Goal: Communication & Community: Answer question/provide support

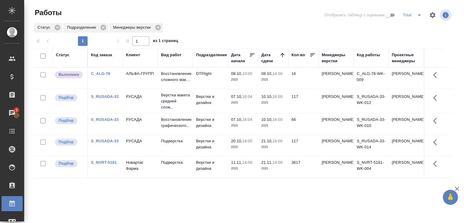
scroll to position [47, 0]
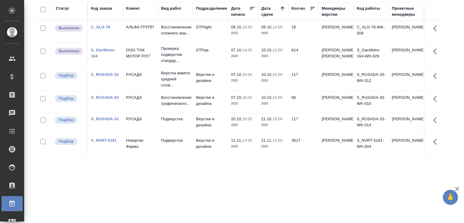
click at [94, 58] on link "S_GacMotor-164" at bounding box center [103, 53] width 25 height 11
click at [161, 27] on p "Восстановление сложного мак..." at bounding box center [175, 30] width 29 height 12
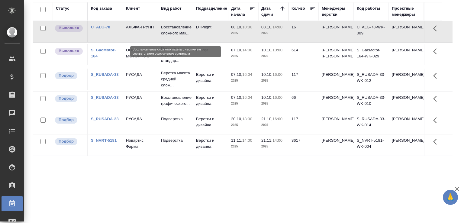
click at [161, 27] on p "Восстановление сложного мак..." at bounding box center [175, 30] width 29 height 12
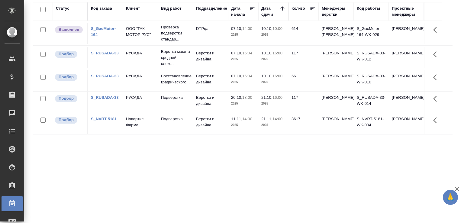
click at [114, 179] on div "Статус Код заказа Клиент Вид работ Подразделение Дата начала Дата сдачи Кол-во …" at bounding box center [242, 110] width 419 height 217
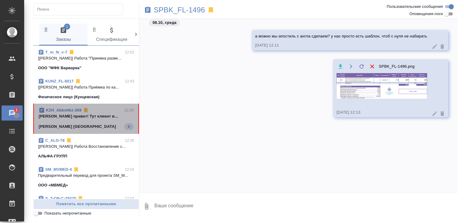
click at [108, 129] on div "[PERSON_NAME] [GEOGRAPHIC_DATA] 8" at bounding box center [86, 126] width 95 height 7
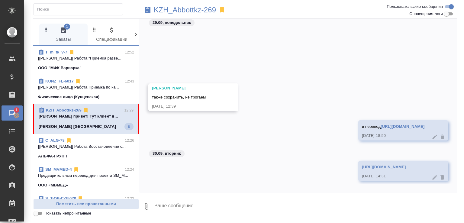
scroll to position [85, 0]
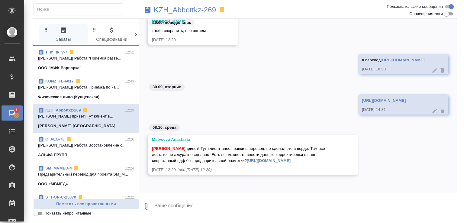
click at [201, 203] on textarea at bounding box center [306, 206] width 304 height 21
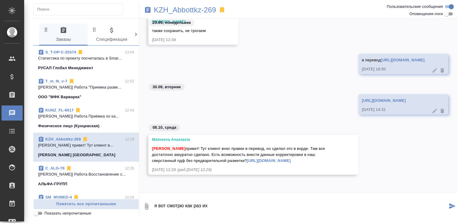
type textarea "я вот смотрю как раз их"
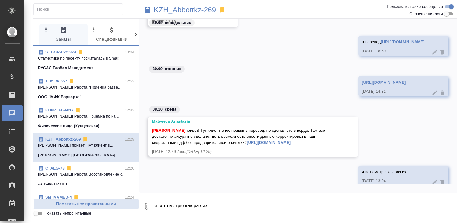
scroll to position [114, 0]
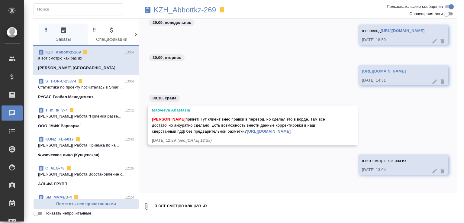
click at [247, 132] on link "[URL][DOMAIN_NAME]" at bounding box center [269, 131] width 44 height 5
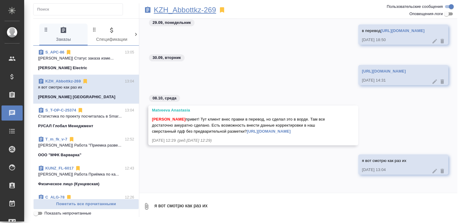
click at [184, 13] on p "KZH_Abbottkz-269" at bounding box center [185, 10] width 62 height 6
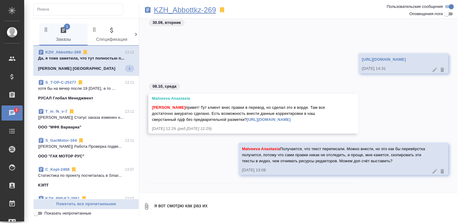
scroll to position [187, 0]
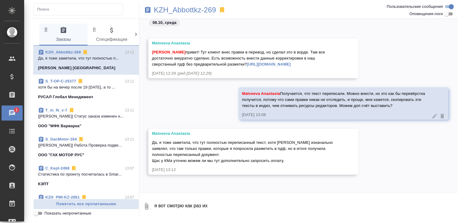
click at [210, 204] on textarea "я вот смотрю как раз их" at bounding box center [306, 206] width 304 height 21
type textarea "я не буду там космос насчитывать, просто время испола как-то компенсировать."
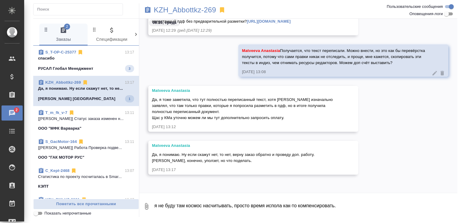
scroll to position [230, 0]
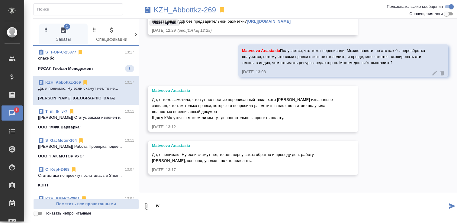
type textarea "н"
type textarea "т"
type textarea "это понятно, да. если будет так, сама внесу, чтобы маржу не терять"
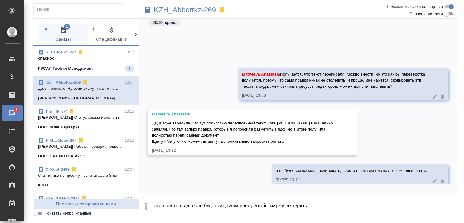
scroll to position [318, 0]
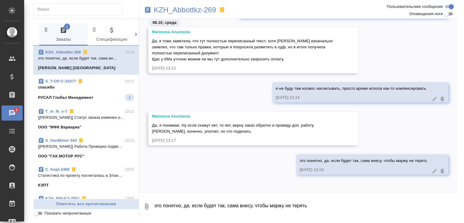
click at [104, 87] on p "спасибо" at bounding box center [86, 87] width 96 height 6
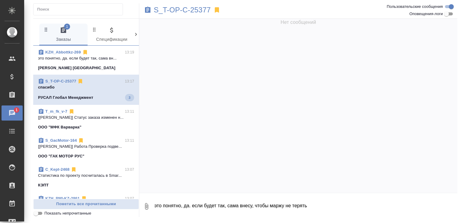
scroll to position [0, 0]
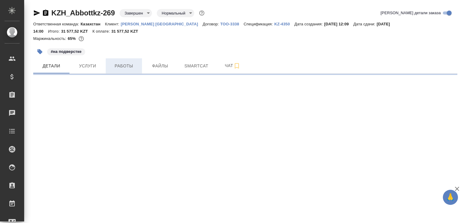
select select "RU"
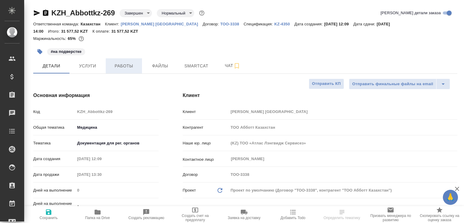
type textarea "x"
click at [115, 64] on span "Работы" at bounding box center [123, 66] width 29 height 8
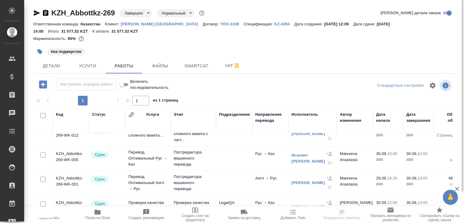
scroll to position [0, 0]
click at [99, 219] on span "Папка на Drive" at bounding box center [97, 218] width 25 height 4
click at [223, 63] on span "Чат" at bounding box center [232, 66] width 29 height 8
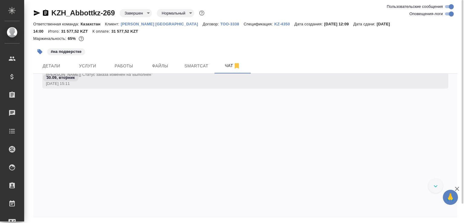
scroll to position [2249, 0]
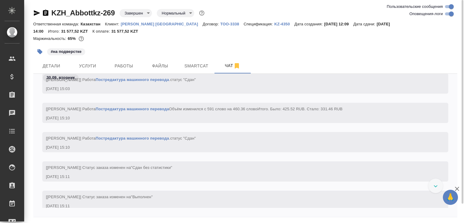
click at [241, 210] on div "30.09, вторник https://drive.awatera.com/apps/files/files/10531548?dir=/Shares/…" at bounding box center [245, 145] width 424 height 143
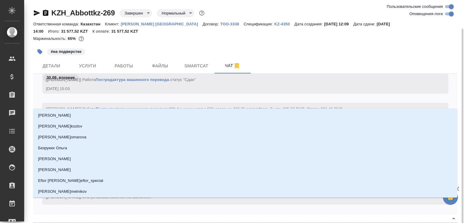
scroll to position [15, 0]
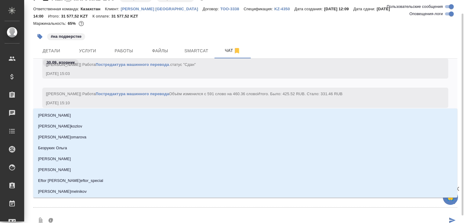
type textarea "@m"
type input "m"
type textarea "@ma"
type input "ma"
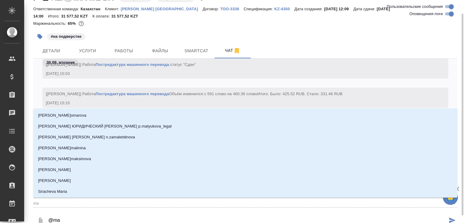
type textarea "@mat"
type input "mat"
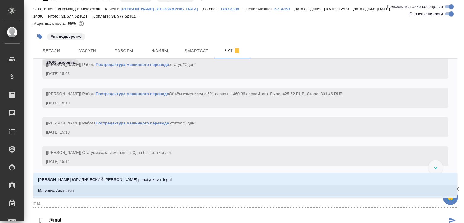
click at [74, 193] on p "Matveeva Anastasia" at bounding box center [56, 191] width 36 height 6
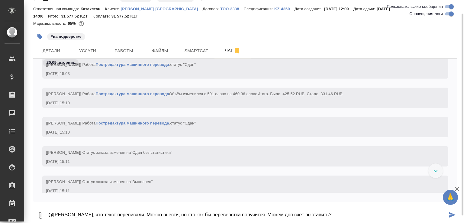
click at [312, 216] on textarea "@Matveeva Anastasia Получается, что текст переписали. Можно внести, но это как …" at bounding box center [248, 215] width 400 height 21
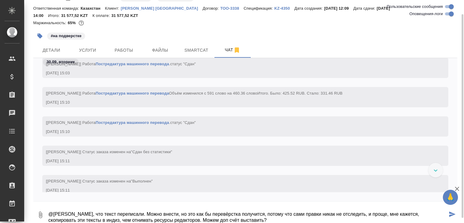
type textarea "@Matveeva Anastasia Получается, что текст переписали. Можно внести, но это как …"
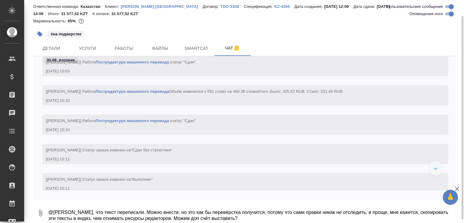
scroll to position [2479, 0]
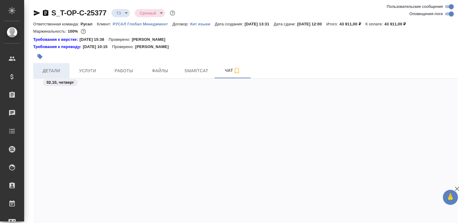
scroll to position [303, 0]
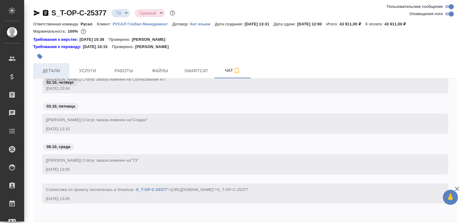
click at [49, 70] on span "Детали" at bounding box center [51, 71] width 29 height 8
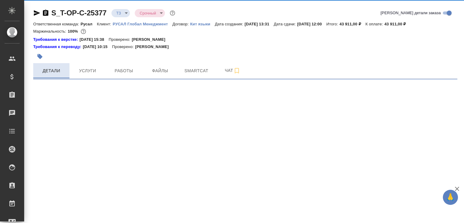
select select "RU"
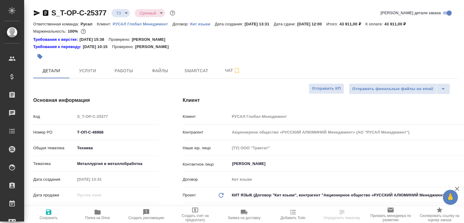
type textarea "x"
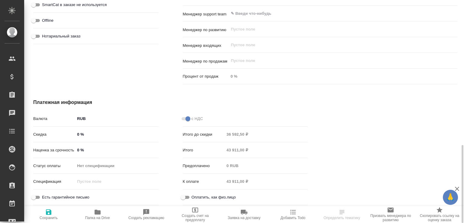
scroll to position [383, 0]
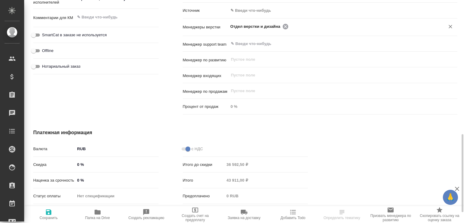
click at [283, 24] on icon at bounding box center [285, 26] width 5 height 5
type textarea "x"
click at [283, 24] on input "text" at bounding box center [332, 26] width 205 height 7
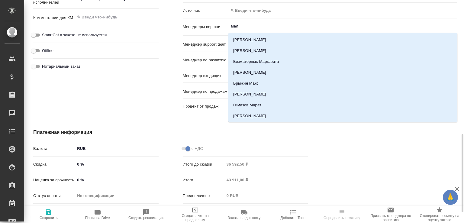
type input "мало"
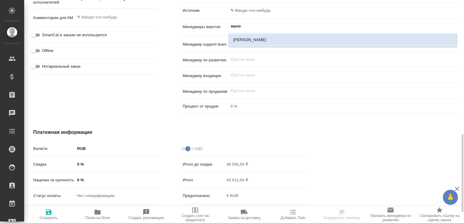
click at [238, 42] on li "[PERSON_NAME]" at bounding box center [342, 39] width 229 height 11
type textarea "x"
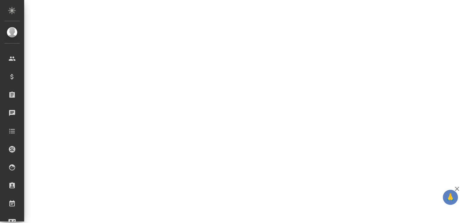
select select "RU"
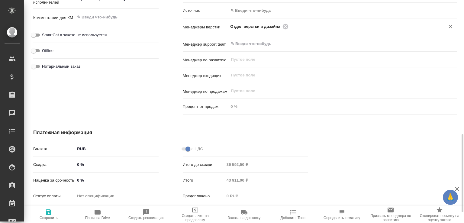
click at [282, 27] on icon at bounding box center [285, 26] width 7 height 7
type textarea "x"
click at [282, 27] on input "text" at bounding box center [332, 26] width 205 height 7
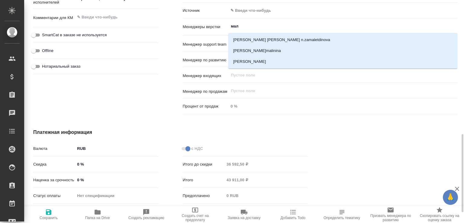
type input "мало"
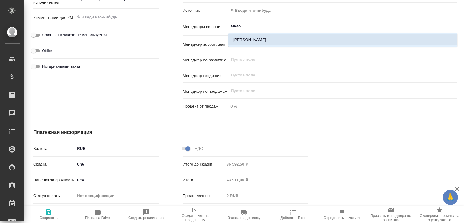
click at [239, 41] on li "[PERSON_NAME]" at bounding box center [342, 39] width 229 height 11
type textarea "x"
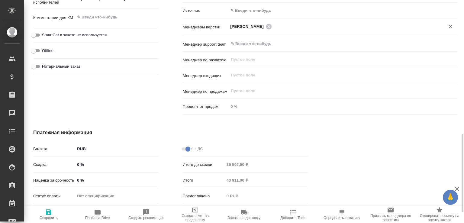
click at [50, 213] on icon "button" at bounding box center [48, 211] width 5 height 5
type textarea "x"
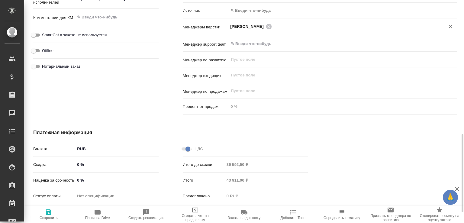
type textarea "x"
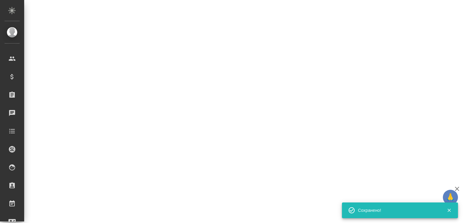
select select "RU"
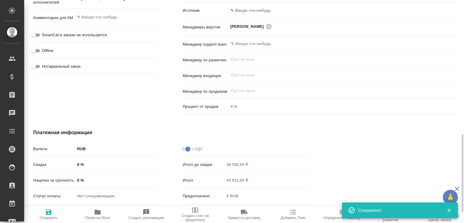
click at [96, 211] on icon "button" at bounding box center [98, 212] width 6 height 5
type textarea "x"
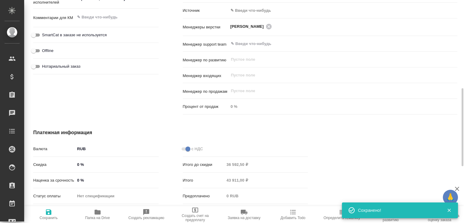
type textarea "x"
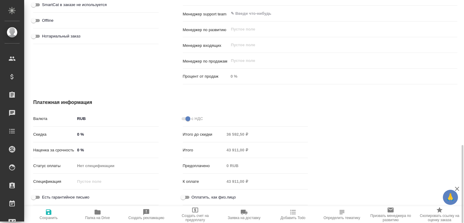
scroll to position [413, 0]
click at [348, 134] on div at bounding box center [394, 153] width 149 height 133
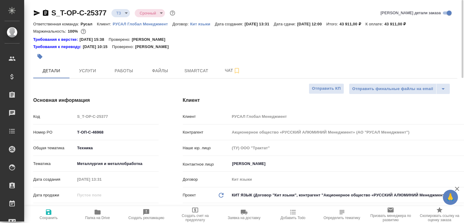
click at [46, 13] on icon "button" at bounding box center [45, 12] width 7 height 7
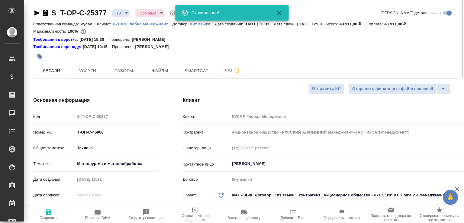
type textarea "x"
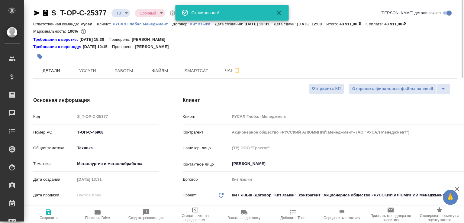
type textarea "x"
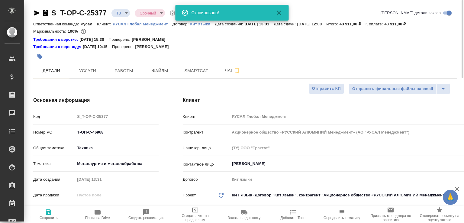
type textarea "x"
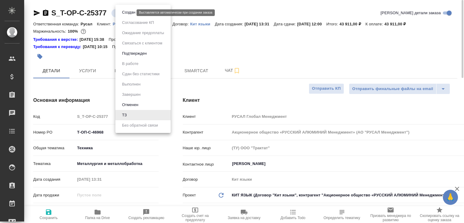
click at [125, 11] on body "🙏 .cls-1 fill:#fff; AWATERA Малофеева Екатерина e.malofeeva Клиенты Спецификаци…" at bounding box center [232, 111] width 464 height 223
click at [125, 11] on button "Создан" at bounding box center [128, 12] width 17 height 7
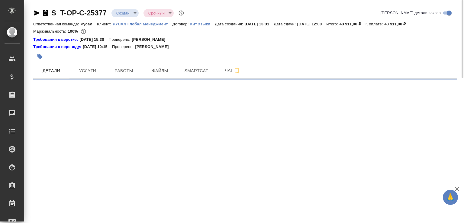
select select "RU"
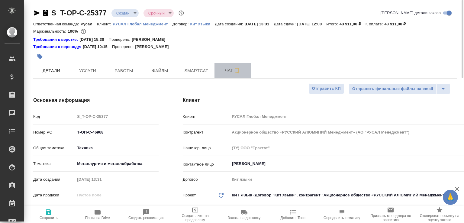
click at [223, 67] on span "Чат" at bounding box center [232, 71] width 29 height 8
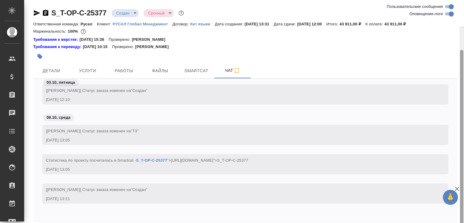
scroll to position [26, 0]
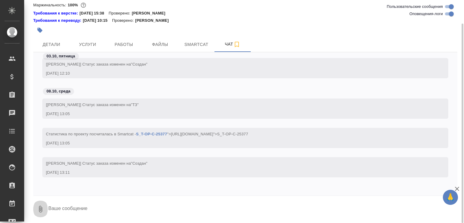
click at [37, 209] on icon "button" at bounding box center [40, 208] width 7 height 7
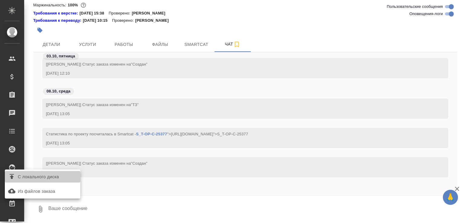
click at [59, 173] on span "С локального диска" at bounding box center [38, 177] width 41 height 8
click at [0, 0] on input "С локального диска" at bounding box center [0, 0] width 0 height 0
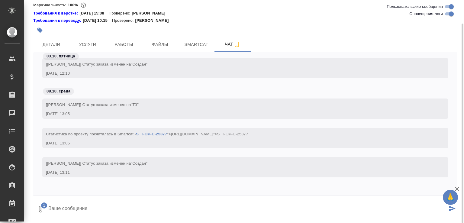
drag, startPoint x: 105, startPoint y: 202, endPoint x: 105, endPoint y: 205, distance: 3.3
click at [105, 205] on textarea at bounding box center [248, 209] width 400 height 21
type textarea "хотя бы на вечер после 19 сегодня, а то качество совсем УГ будет"
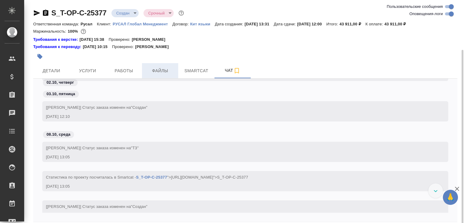
scroll to position [0, 0]
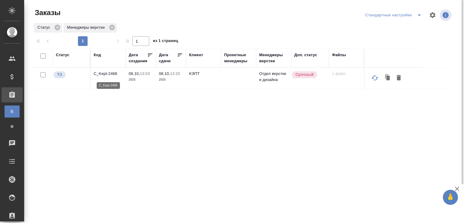
click at [110, 74] on p "C_Kept-2468" at bounding box center [108, 74] width 29 height 6
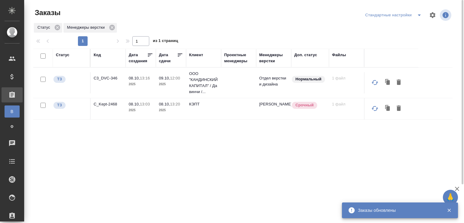
click at [99, 57] on div "Код" at bounding box center [97, 55] width 7 height 6
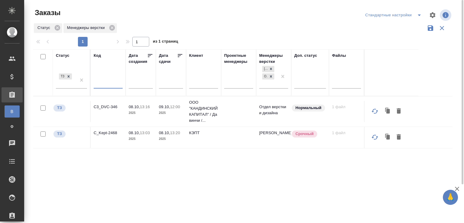
click at [104, 84] on input "text" at bounding box center [108, 85] width 29 height 8
paste input "S_GacMotor-164"
type input "S_GacMotor-166"
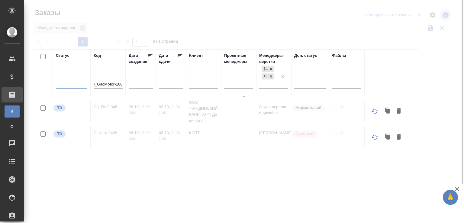
scroll to position [0, 0]
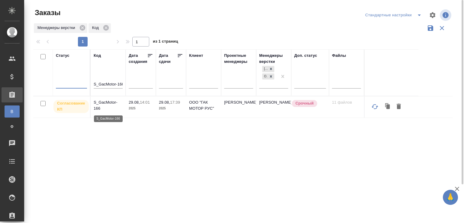
click at [114, 102] on p "S_GacMotor-166" at bounding box center [108, 105] width 29 height 12
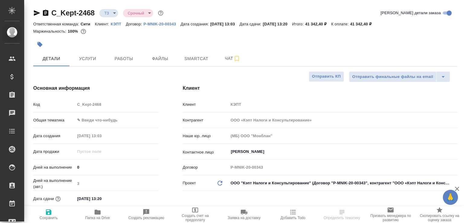
select select "RU"
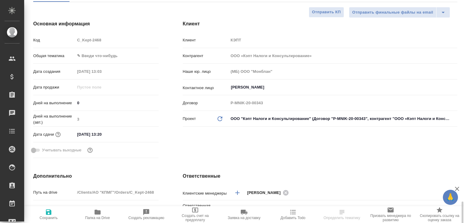
scroll to position [193, 0]
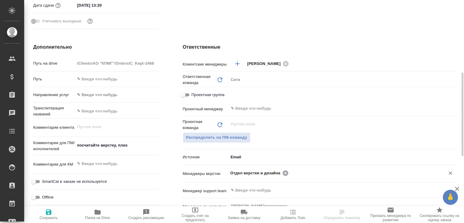
click at [284, 172] on icon at bounding box center [285, 173] width 7 height 7
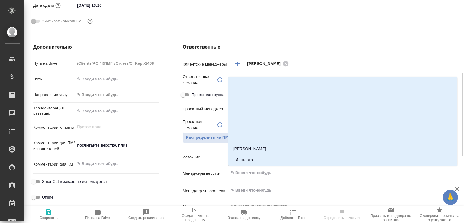
click at [284, 172] on input "text" at bounding box center [332, 172] width 205 height 7
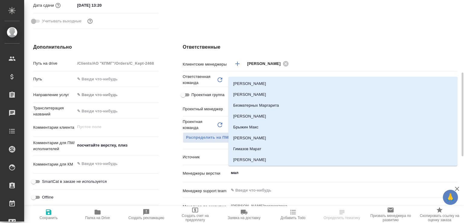
type input "мало"
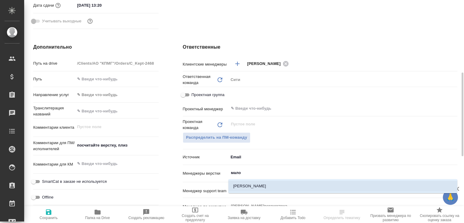
click at [264, 184] on li "Малофеева Екатерина" at bounding box center [342, 186] width 229 height 11
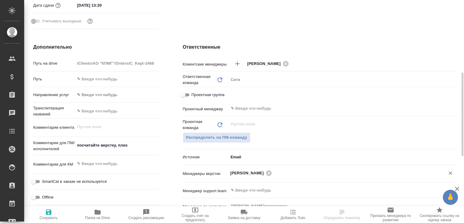
click at [53, 215] on span "Сохранить" at bounding box center [49, 213] width 42 height 11
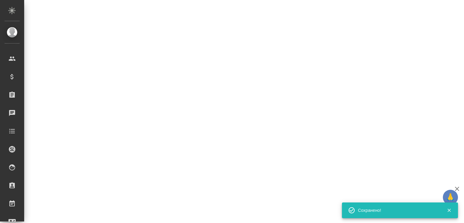
select select "RU"
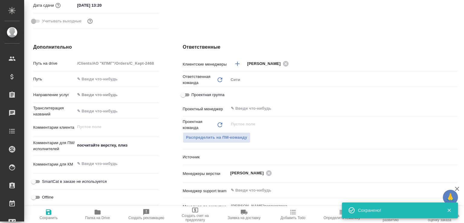
type textarea "x"
click at [117, 209] on span "Папка на Drive" at bounding box center [98, 213] width 42 height 11
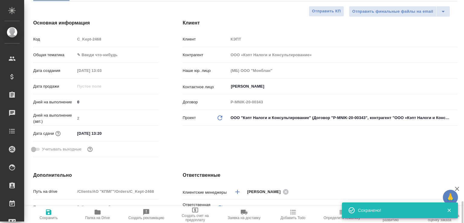
scroll to position [0, 0]
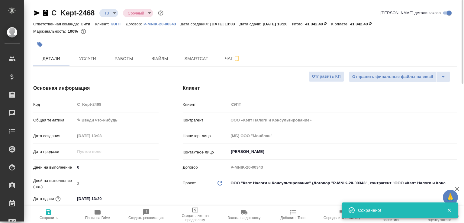
type textarea "x"
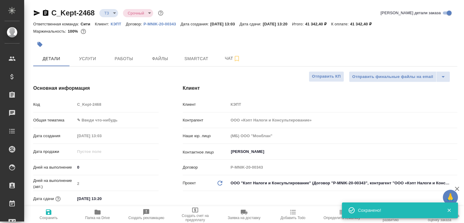
type textarea "x"
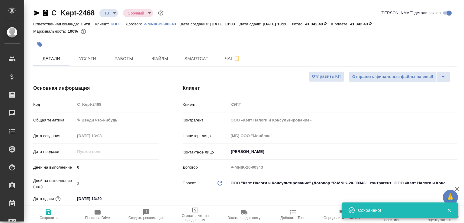
type textarea "x"
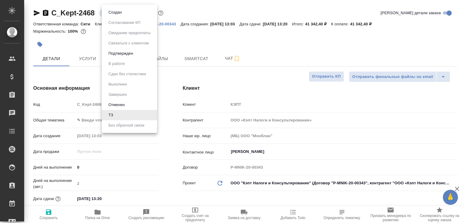
click at [112, 13] on body "🙏 .cls-1 fill:#fff; AWATERA Малофеева Екатерина e.malofeeva Клиенты Спецификаци…" at bounding box center [232, 111] width 464 height 223
click at [112, 13] on button "Создан" at bounding box center [115, 12] width 17 height 7
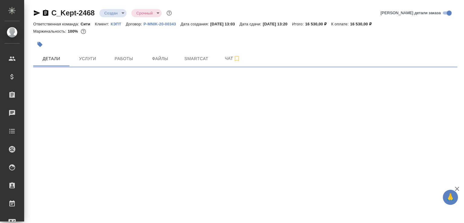
select select "RU"
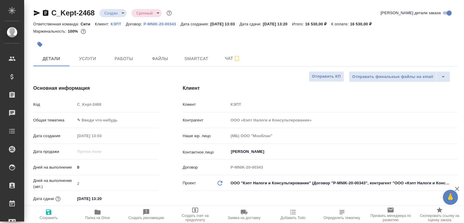
type textarea "x"
click at [46, 12] on icon "button" at bounding box center [45, 13] width 5 height 6
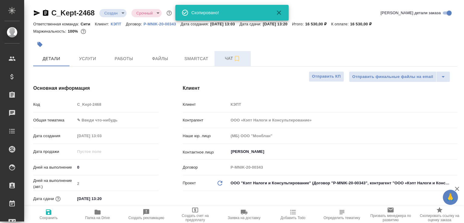
click at [225, 61] on span "Чат" at bounding box center [232, 59] width 29 height 8
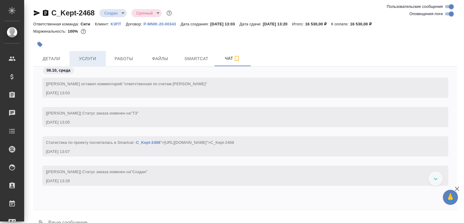
click at [94, 61] on span "Услуги" at bounding box center [87, 59] width 29 height 8
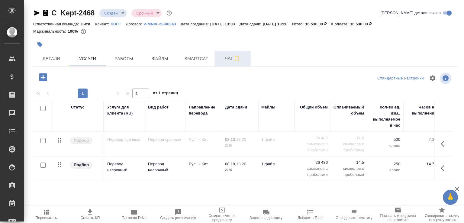
click at [221, 61] on span "Чат" at bounding box center [232, 59] width 29 height 8
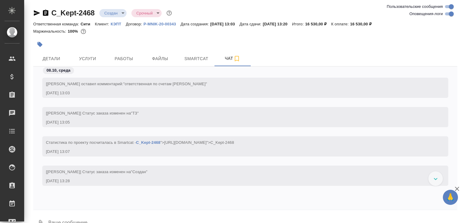
click at [98, 218] on textarea at bounding box center [253, 223] width 410 height 21
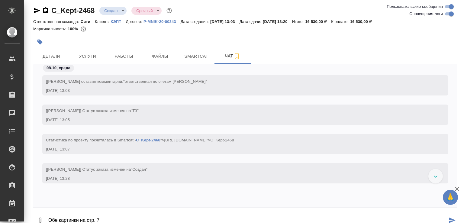
click at [42, 214] on button "0" at bounding box center [40, 221] width 14 height 21
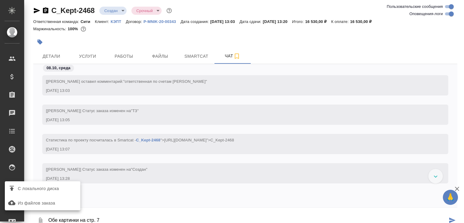
click at [59, 186] on span "С локального диска" at bounding box center [38, 189] width 41 height 8
click at [0, 0] on input "С локального диска" at bounding box center [0, 0] width 0 height 0
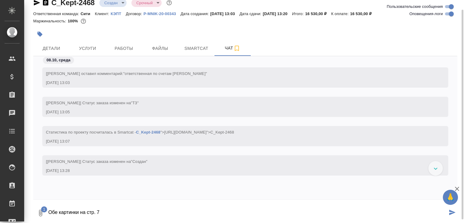
click at [132, 213] on textarea "Обе картинки на стр. 7" at bounding box center [248, 213] width 400 height 21
type textarea "Обе картинки на стр. 7"
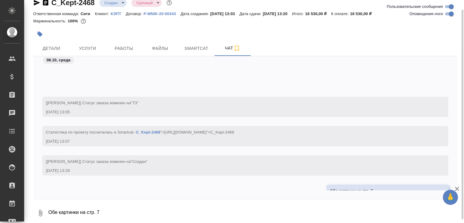
scroll to position [42, 0]
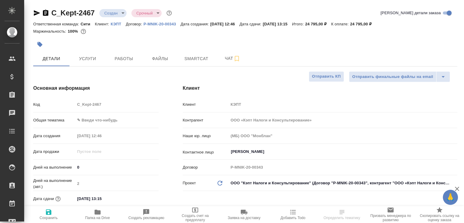
select select "RU"
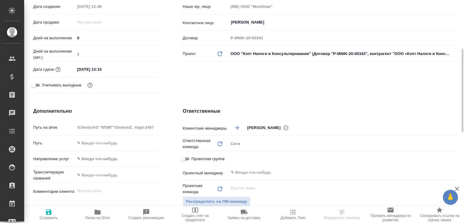
scroll to position [164, 0]
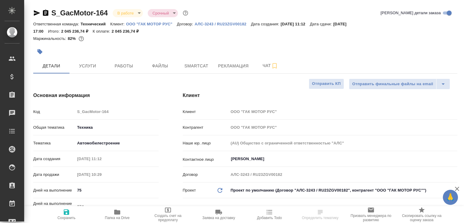
select select "RU"
type input "[PERSON_NAME]"
click at [46, 15] on icon "button" at bounding box center [45, 13] width 5 height 6
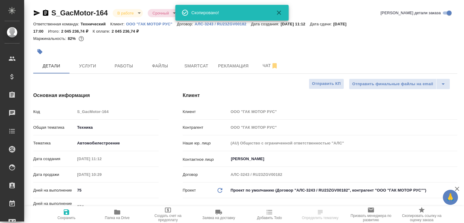
select select "RU"
type textarea "x"
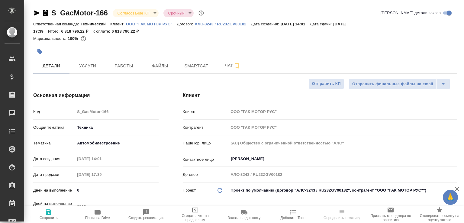
select select "RU"
click at [128, 66] on span "Работы" at bounding box center [123, 66] width 29 height 8
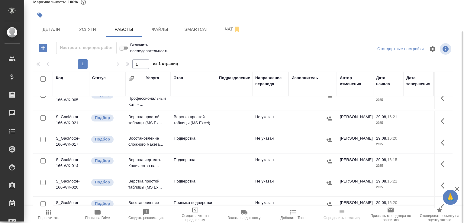
scroll to position [379, 0]
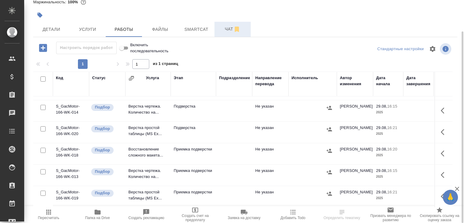
click at [222, 23] on button "Чат" at bounding box center [232, 29] width 36 height 15
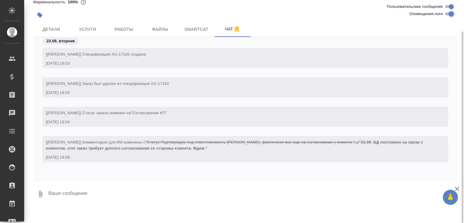
click at [447, 14] on input "Оповещения-логи" at bounding box center [451, 13] width 22 height 7
checkbox input "false"
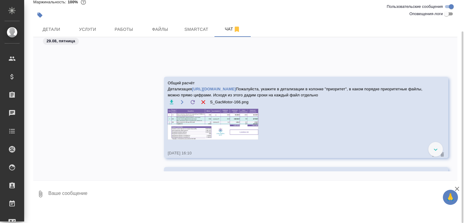
scroll to position [1418, 0]
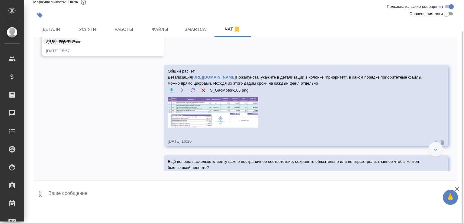
click at [209, 117] on img at bounding box center [213, 112] width 91 height 31
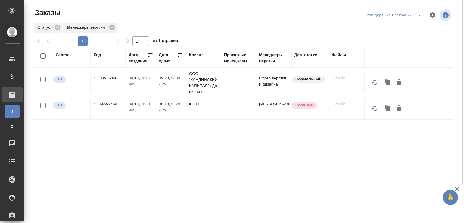
drag, startPoint x: 98, startPoint y: 52, endPoint x: 99, endPoint y: 56, distance: 3.3
click at [98, 53] on div "Код" at bounding box center [97, 55] width 7 height 6
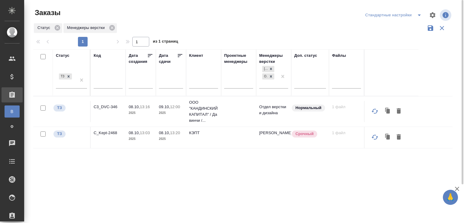
click at [102, 84] on input "text" at bounding box center [108, 85] width 29 height 8
paste input "S_GacMotor-164"
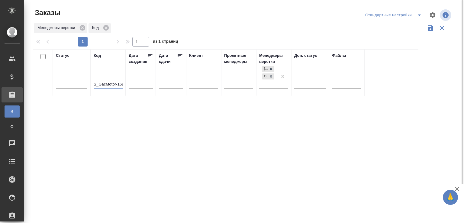
click at [122, 85] on input "S_GacMotor-168" at bounding box center [108, 85] width 29 height 8
type input "S_GacMotor-169"
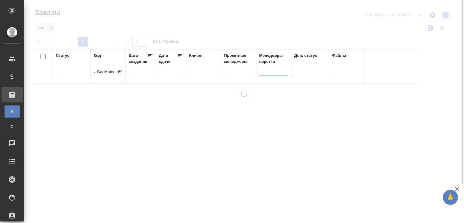
scroll to position [0, 0]
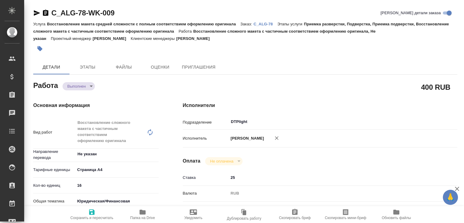
click at [129, 208] on span "Папка на Drive" at bounding box center [142, 213] width 43 height 11
click at [267, 22] on p "C_ALG-78" at bounding box center [265, 24] width 24 height 5
click at [87, 88] on body "🙏 .cls-1 fill:#fff; AWATERA Малофеева Екатерина e.malofeeva Клиенты Спецификаци…" at bounding box center [232, 111] width 464 height 223
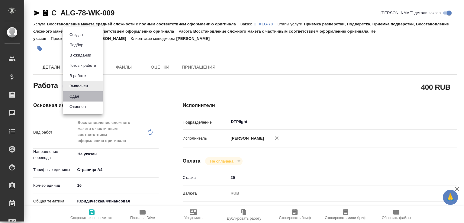
click at [86, 98] on li "Сдан" at bounding box center [83, 96] width 40 height 10
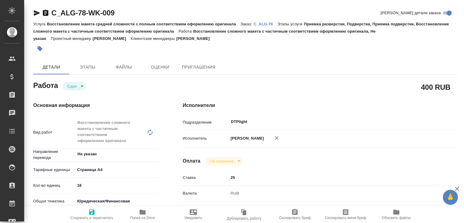
type textarea "x"
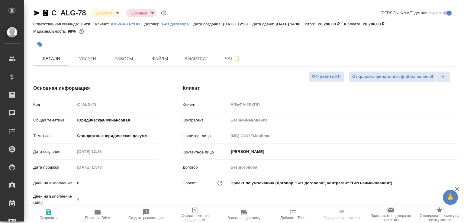
select select "RU"
type textarea "x"
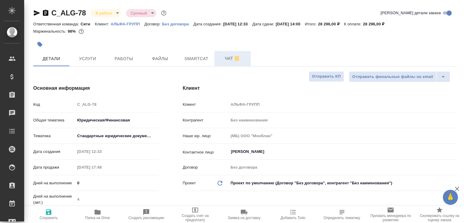
click at [223, 66] on button "Чат" at bounding box center [232, 58] width 36 height 15
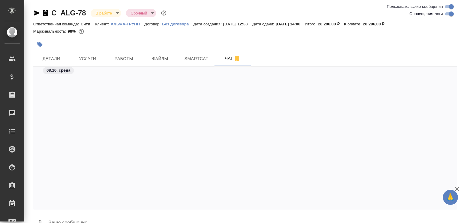
scroll to position [1025, 0]
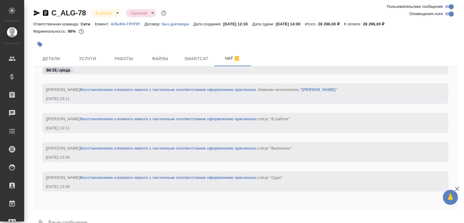
click at [111, 215] on textarea at bounding box center [253, 223] width 410 height 21
paste textarea "https://drive.awatera.com/apps/files/files/10590067?dir=/Shares/%D0%90%D0%9B%D0…"
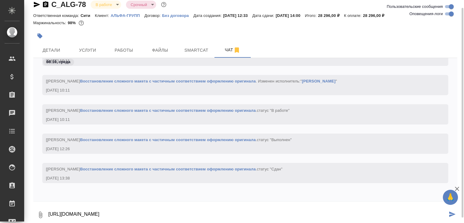
type textarea "https://drive.awatera.com/apps/files/files/10590067?dir=/Shares/%D0%90%D0%9B%D0…"
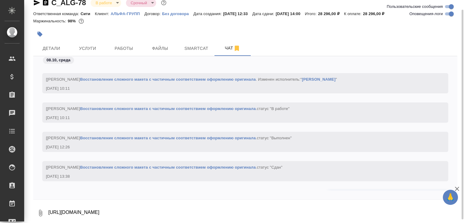
scroll to position [1060, 0]
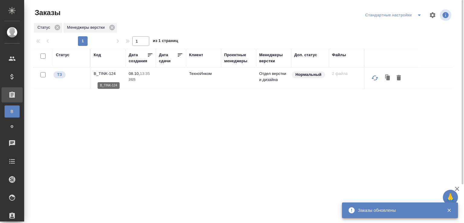
click at [99, 74] on p "B_TINK-124" at bounding box center [108, 74] width 29 height 6
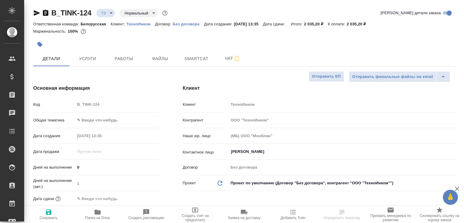
select select "RU"
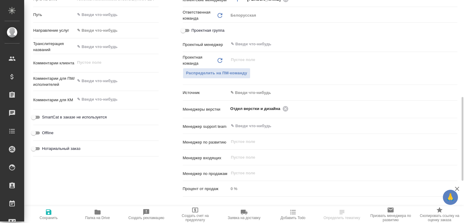
scroll to position [193, 0]
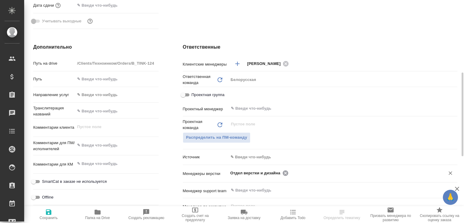
click at [282, 172] on icon at bounding box center [285, 173] width 7 height 7
click at [282, 172] on input "text" at bounding box center [332, 172] width 205 height 7
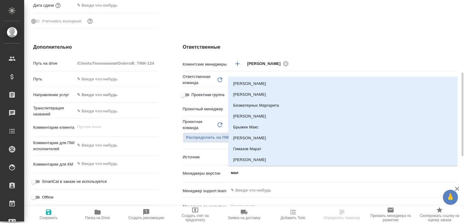
type input "мало"
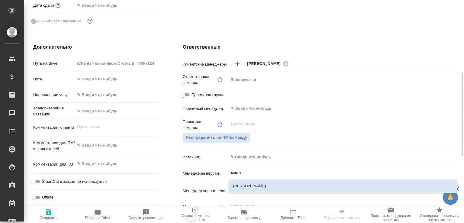
click at [268, 185] on li "[PERSON_NAME]" at bounding box center [342, 186] width 229 height 11
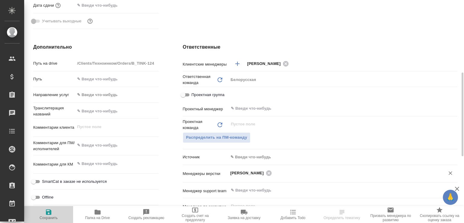
click at [51, 211] on icon "button" at bounding box center [48, 211] width 7 height 7
select select "RU"
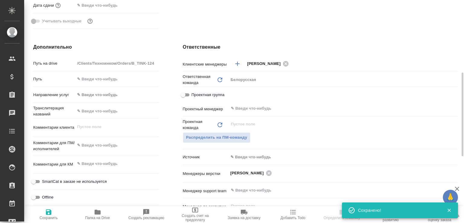
type textarea "x"
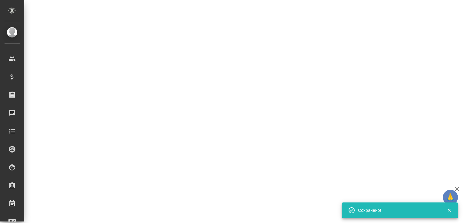
select select "RU"
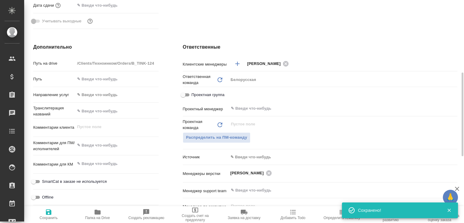
type textarea "x"
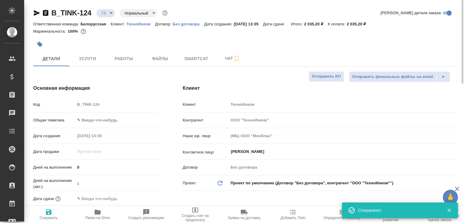
scroll to position [0, 0]
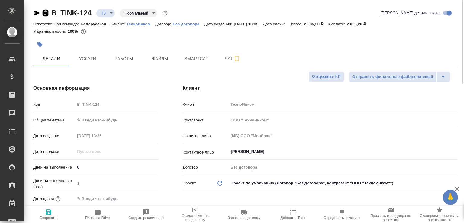
click at [47, 12] on icon "button" at bounding box center [45, 13] width 5 height 6
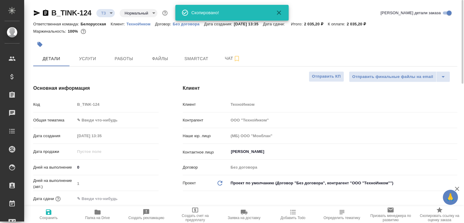
click at [95, 212] on icon "button" at bounding box center [98, 212] width 6 height 5
type textarea "x"
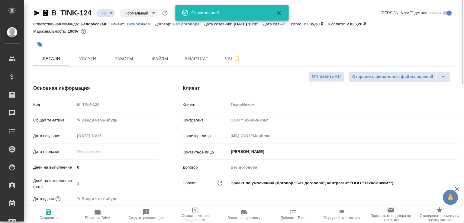
type textarea "x"
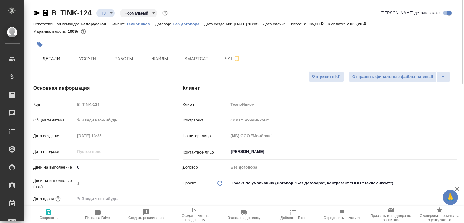
click at [101, 12] on body "🙏 .cls-1 fill:#fff; AWATERA Малофеева Екатерина e.malofeeva Клиенты Спецификаци…" at bounding box center [232, 111] width 464 height 223
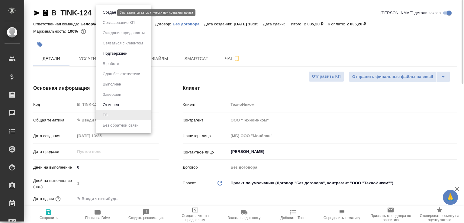
click at [101, 12] on button "Создан" at bounding box center [109, 12] width 17 height 7
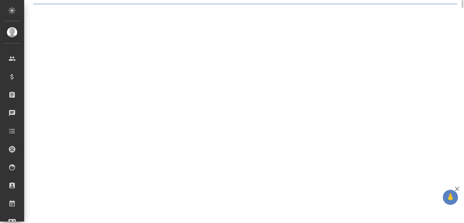
select select "RU"
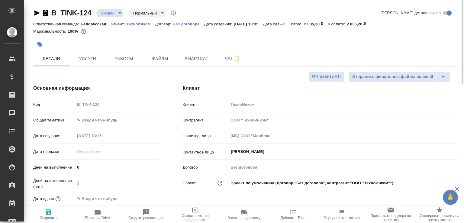
type textarea "x"
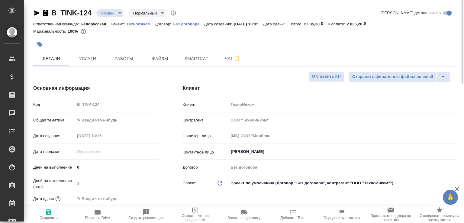
type textarea "x"
click at [228, 60] on span "Чат" at bounding box center [232, 59] width 29 height 8
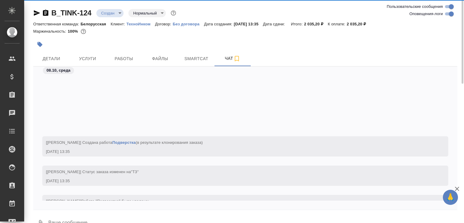
scroll to position [82, 0]
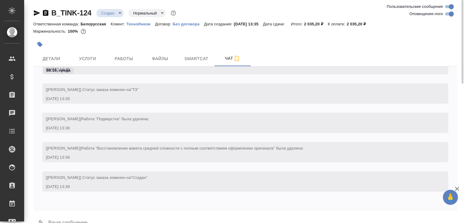
click at [38, 214] on button "0" at bounding box center [40, 223] width 14 height 21
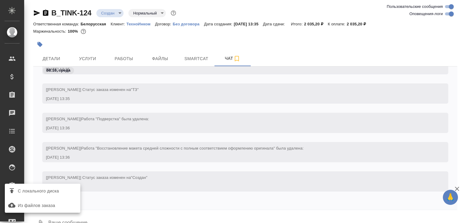
click at [50, 190] on span "С локального диска" at bounding box center [38, 191] width 41 height 8
click at [0, 0] on input "С локального диска" at bounding box center [0, 0] width 0 height 0
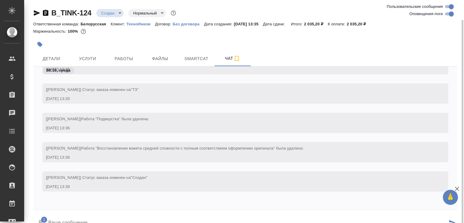
scroll to position [10, 0]
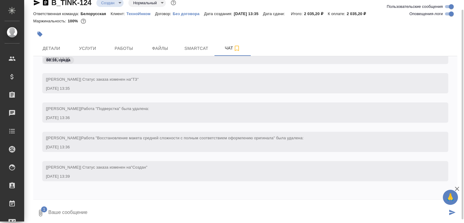
click at [69, 213] on textarea at bounding box center [248, 213] width 400 height 21
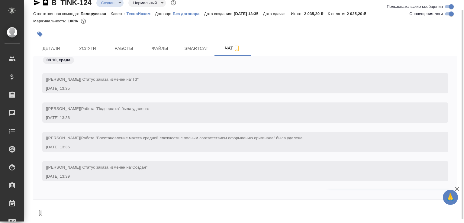
scroll to position [124, 0]
